Goal: Find specific page/section: Find specific page/section

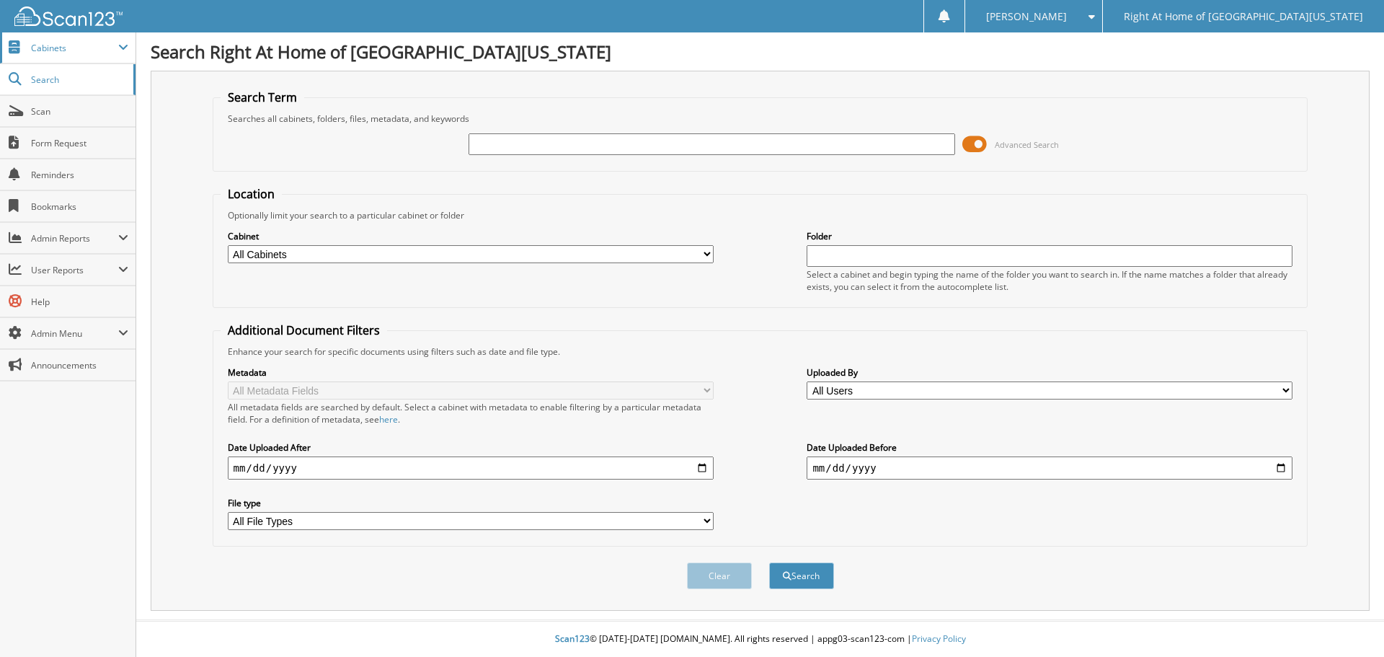
click at [79, 56] on span "Cabinets" at bounding box center [67, 47] width 135 height 31
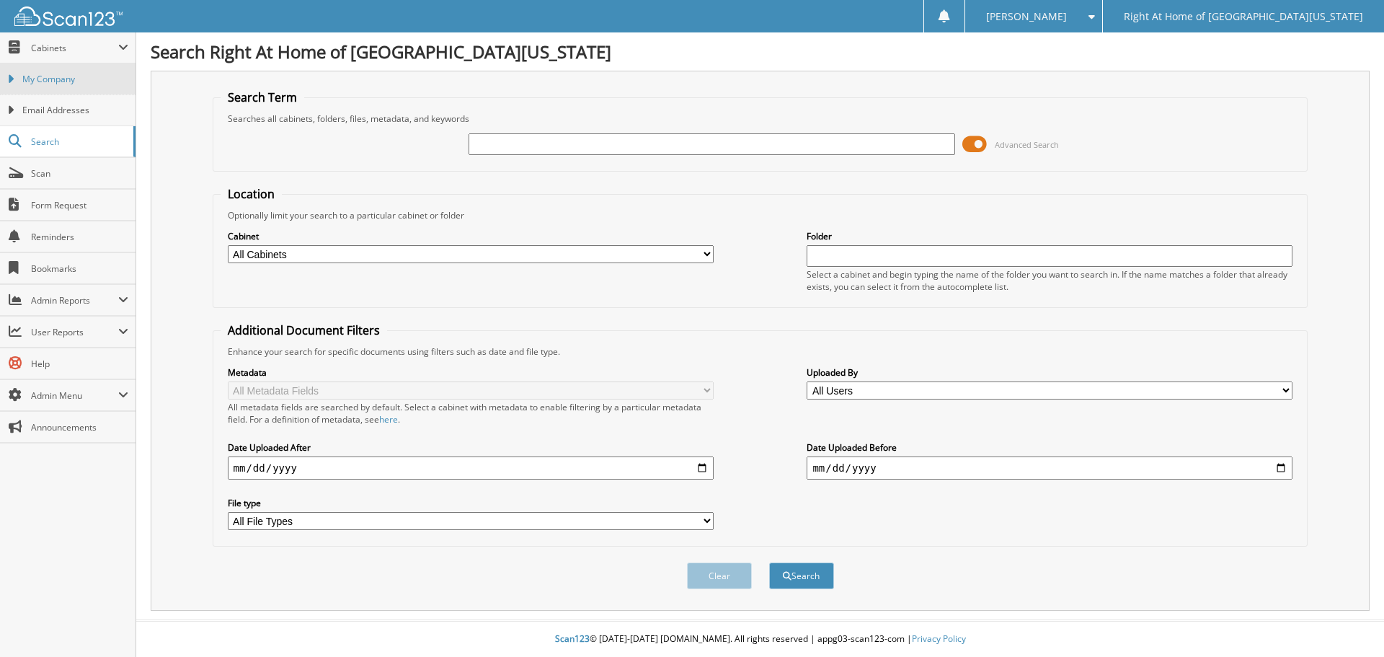
click at [69, 86] on link "My Company" at bounding box center [67, 78] width 135 height 31
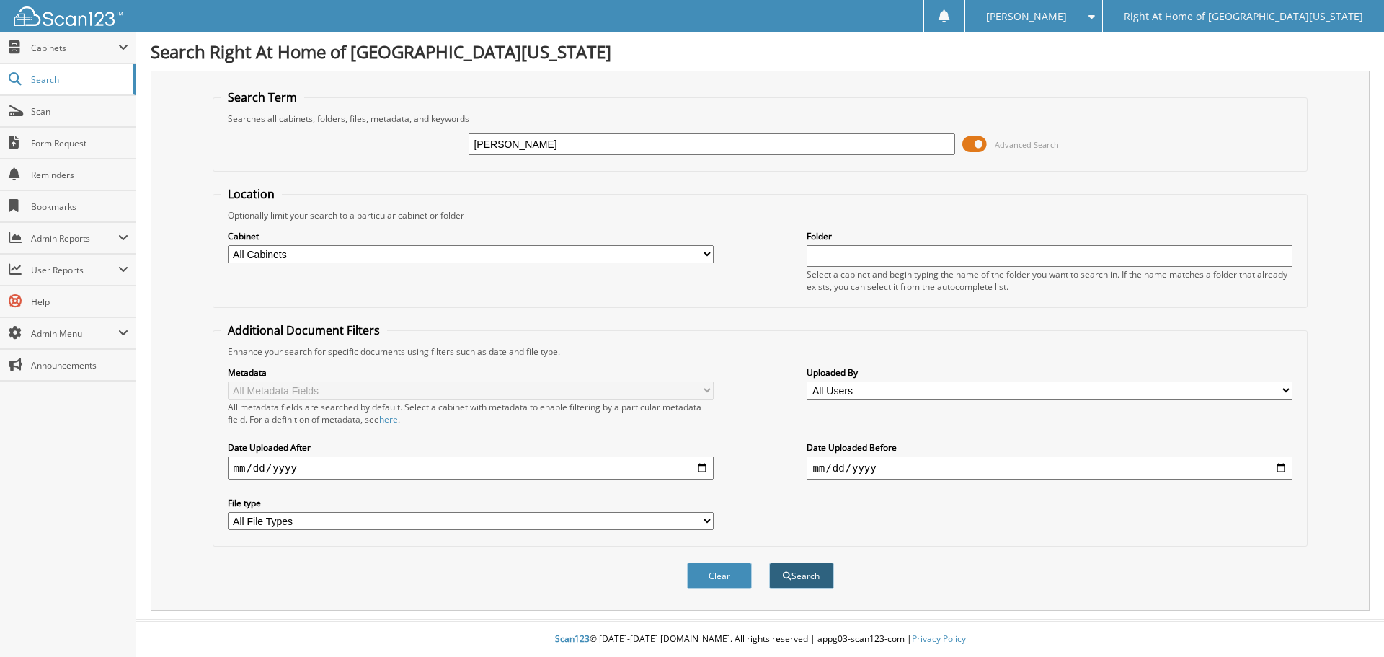
type input "[PERSON_NAME]"
click at [811, 584] on button "Search" at bounding box center [801, 575] width 65 height 27
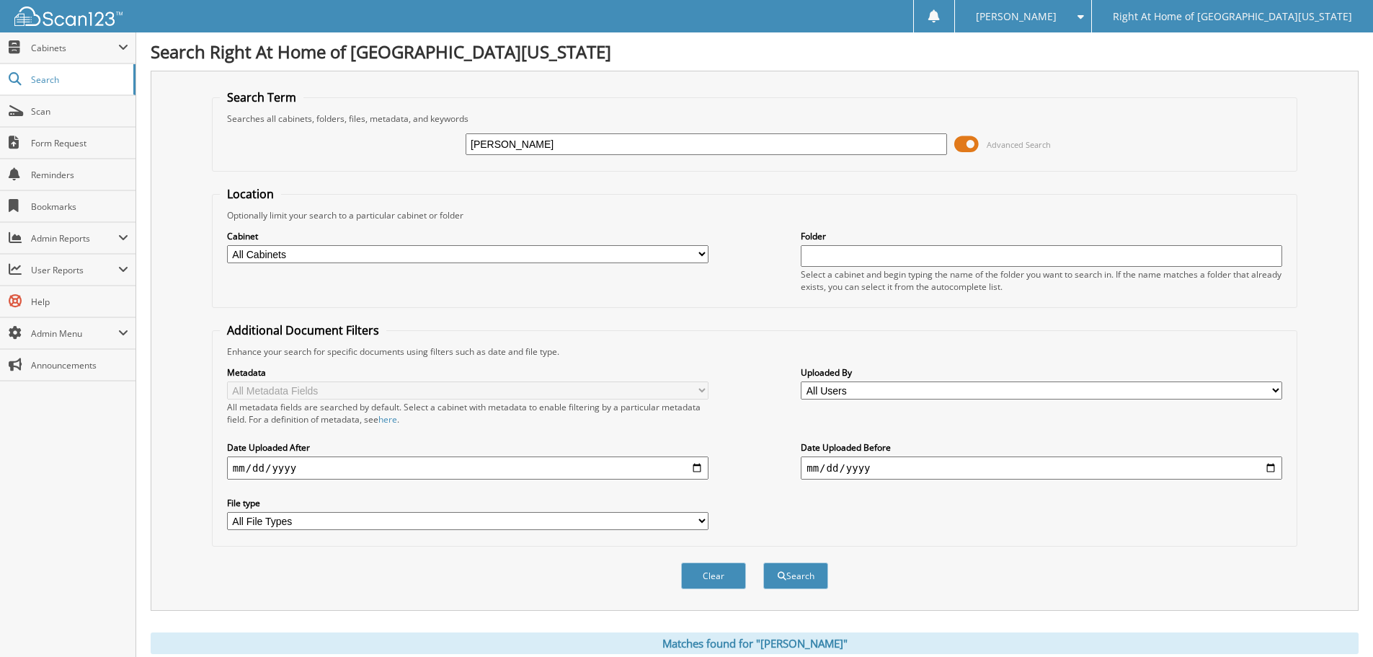
click at [626, 256] on select "All Cabinets Accreditation Administrative Belle Senior Consulting CHHA Training…" at bounding box center [467, 254] width 481 height 18
select select "41437"
click at [227, 245] on select "All Cabinets Accreditation Administrative Belle Senior Consulting CHHA Training…" at bounding box center [467, 254] width 481 height 18
click at [836, 258] on input "text" at bounding box center [1041, 256] width 481 height 22
click at [797, 584] on button "Search" at bounding box center [795, 575] width 65 height 27
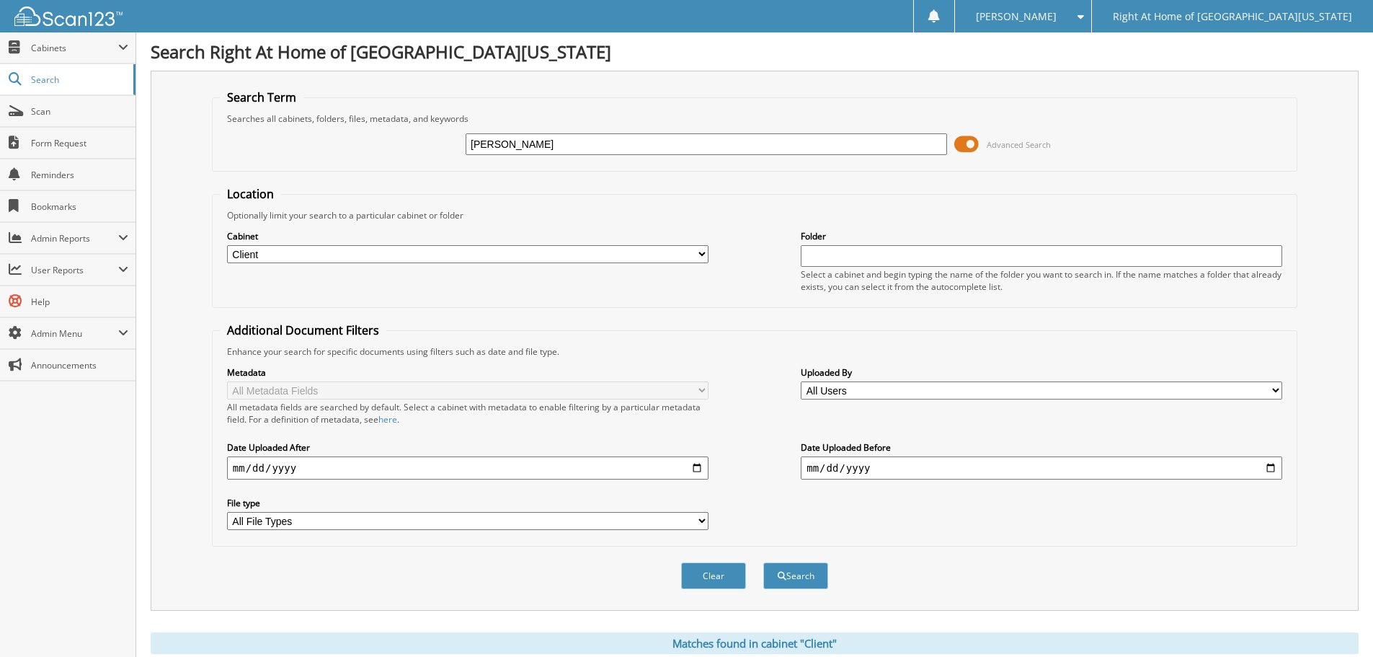
click at [822, 256] on input "text" at bounding box center [1041, 256] width 481 height 22
type input "chha"
click at [816, 575] on button "Search" at bounding box center [795, 575] width 65 height 27
click at [63, 43] on span "Cabinets" at bounding box center [74, 48] width 87 height 12
